Goal: Information Seeking & Learning: Check status

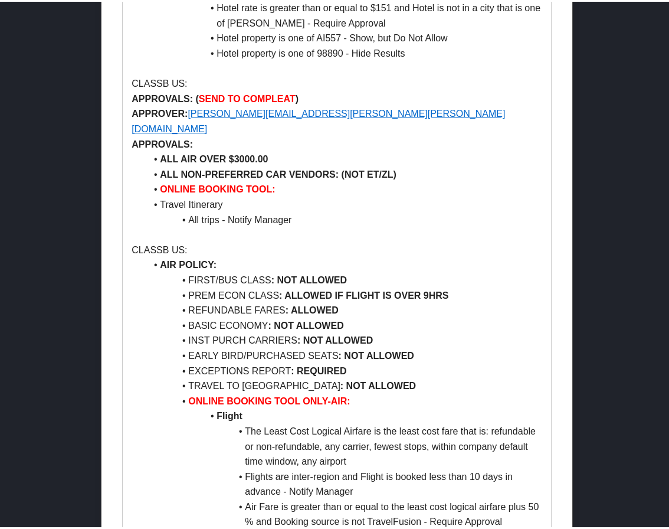
scroll to position [1829, 0]
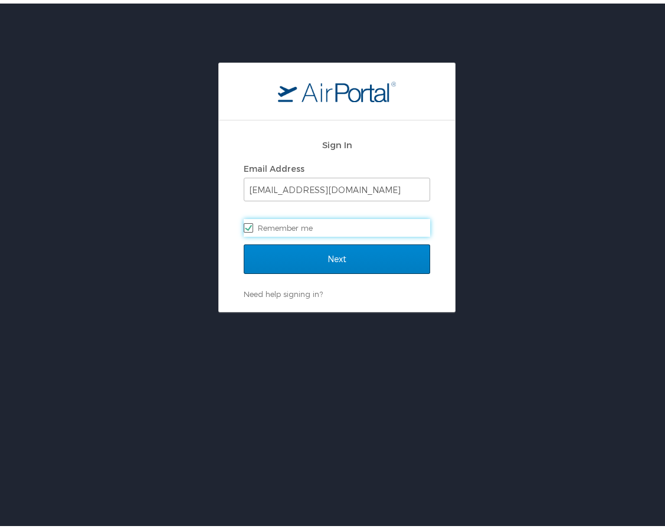
click at [342, 241] on form "Sign In Email Address mduffy@hmhf.com Remember me Next" at bounding box center [337, 207] width 186 height 157
click at [344, 260] on input "Next" at bounding box center [337, 255] width 186 height 29
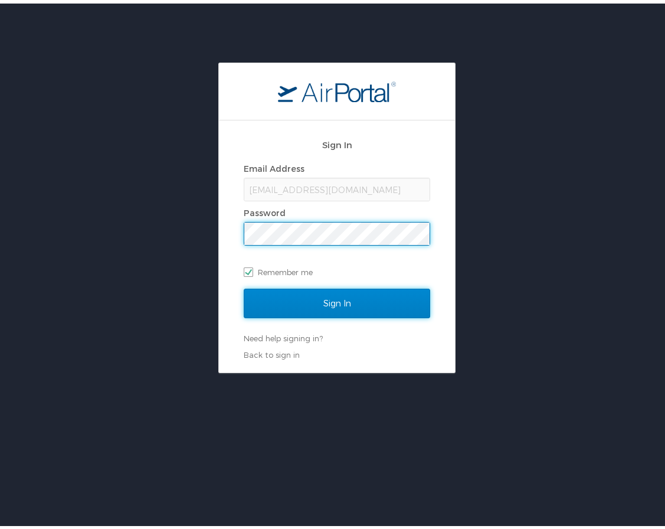
click at [341, 291] on input "Sign In" at bounding box center [337, 299] width 186 height 29
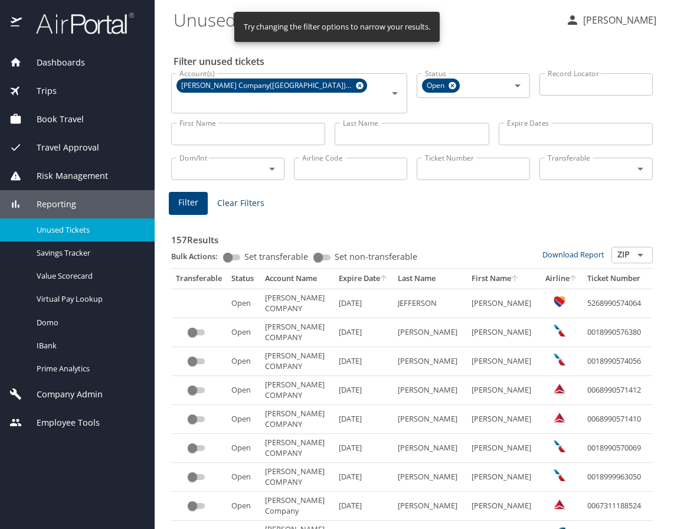
click at [390, 123] on input "Last Name" at bounding box center [412, 134] width 154 height 22
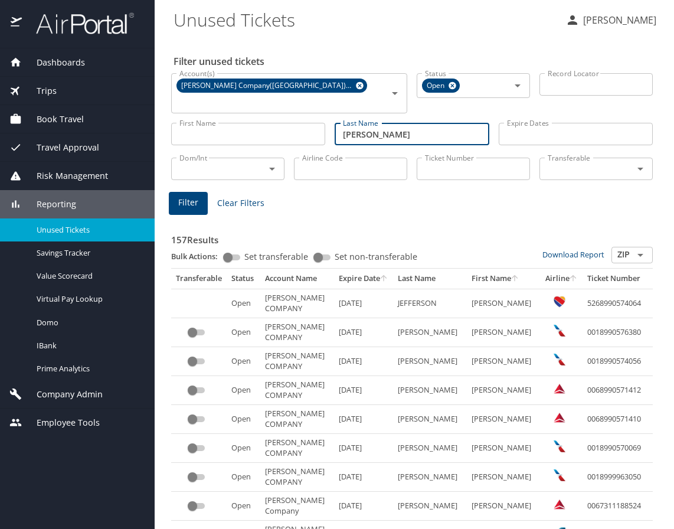
type input "rizvi"
click at [191, 195] on span "Filter" at bounding box center [188, 202] width 20 height 15
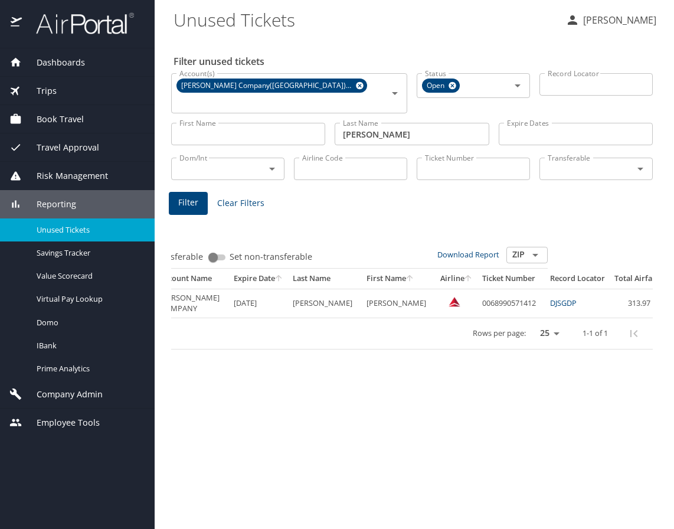
scroll to position [0, 155]
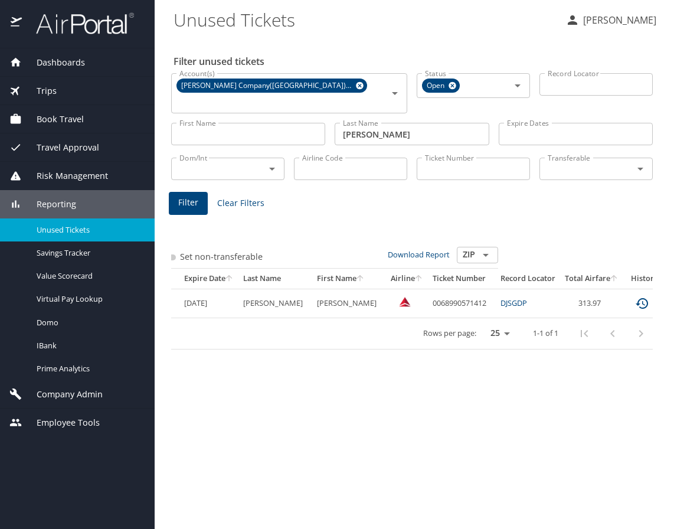
click at [428, 288] on td "0068990571412" at bounding box center [462, 302] width 68 height 29
copy td "0068990571412"
click at [670, 296] on icon "expand row" at bounding box center [677, 303] width 14 height 14
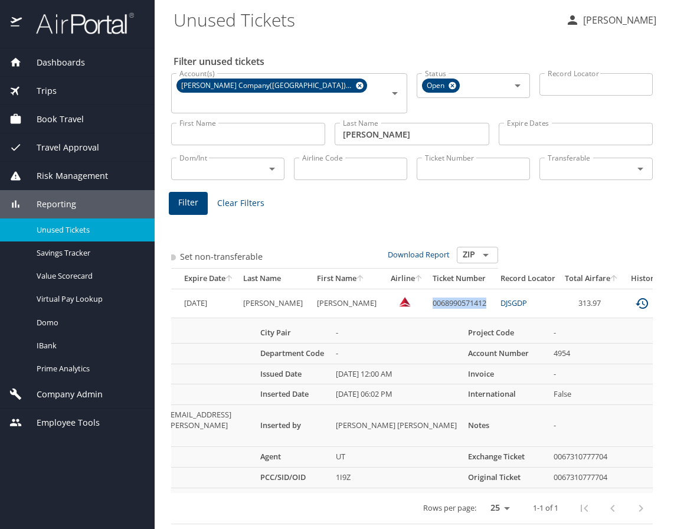
scroll to position [0, 0]
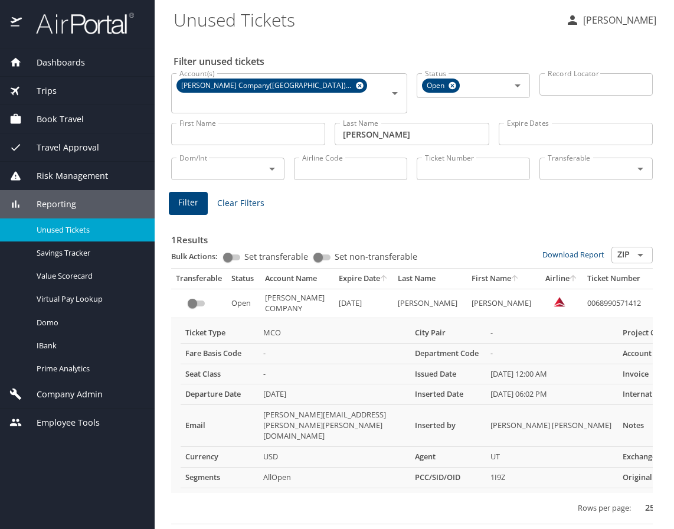
click at [199, 510] on div "1 Results Bulk Actions: Set transferable Set non-transferable Download Report Z…" at bounding box center [411, 368] width 491 height 321
click at [40, 499] on div "Dashboards AirPortal 360™ Manager AirPortal 360™ Agent My Travel Dashboard Trip…" at bounding box center [77, 288] width 155 height 480
click at [313, 495] on div "Rows per page: 25 50 100 1-1 of 1" at bounding box center [507, 508] width 663 height 31
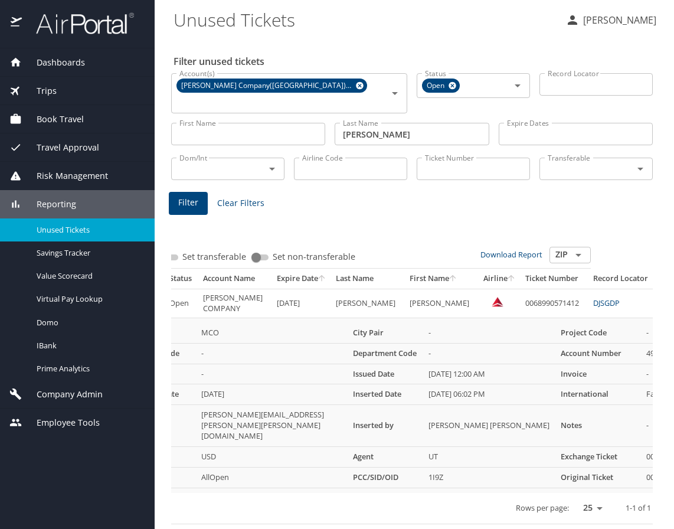
scroll to position [0, 63]
click at [520, 288] on td "0068990571412" at bounding box center [554, 302] width 68 height 29
copy td "0068990571412"
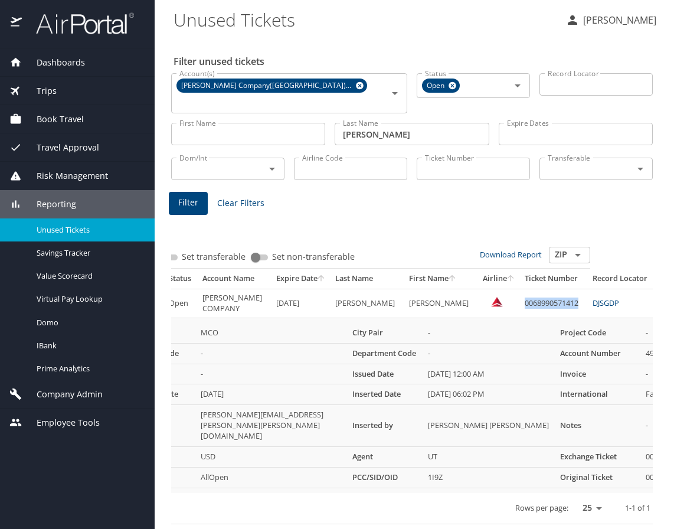
click at [57, 231] on span "Unused Tickets" at bounding box center [89, 229] width 104 height 11
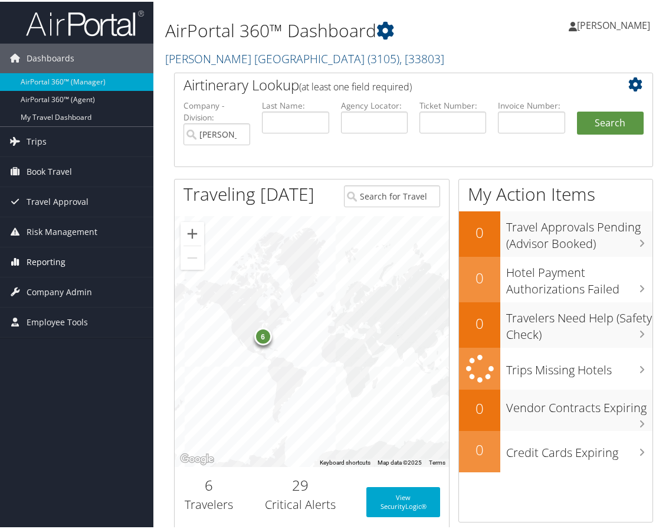
click at [54, 252] on span "Reporting" at bounding box center [46, 259] width 39 height 29
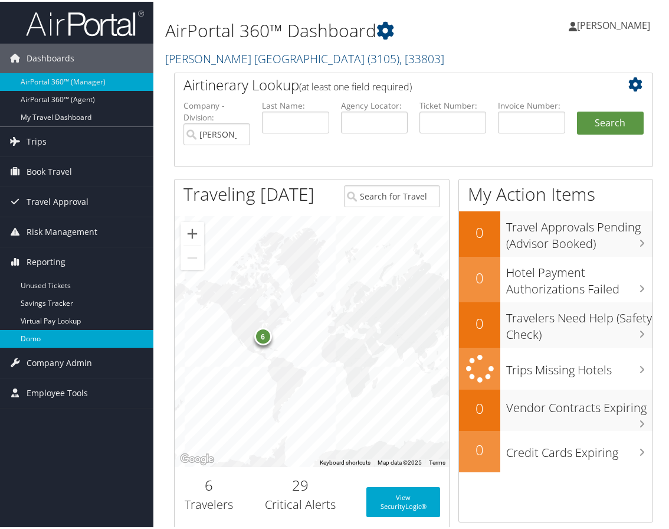
click at [52, 337] on link "Domo" at bounding box center [76, 337] width 153 height 18
